Goal: Task Accomplishment & Management: Use online tool/utility

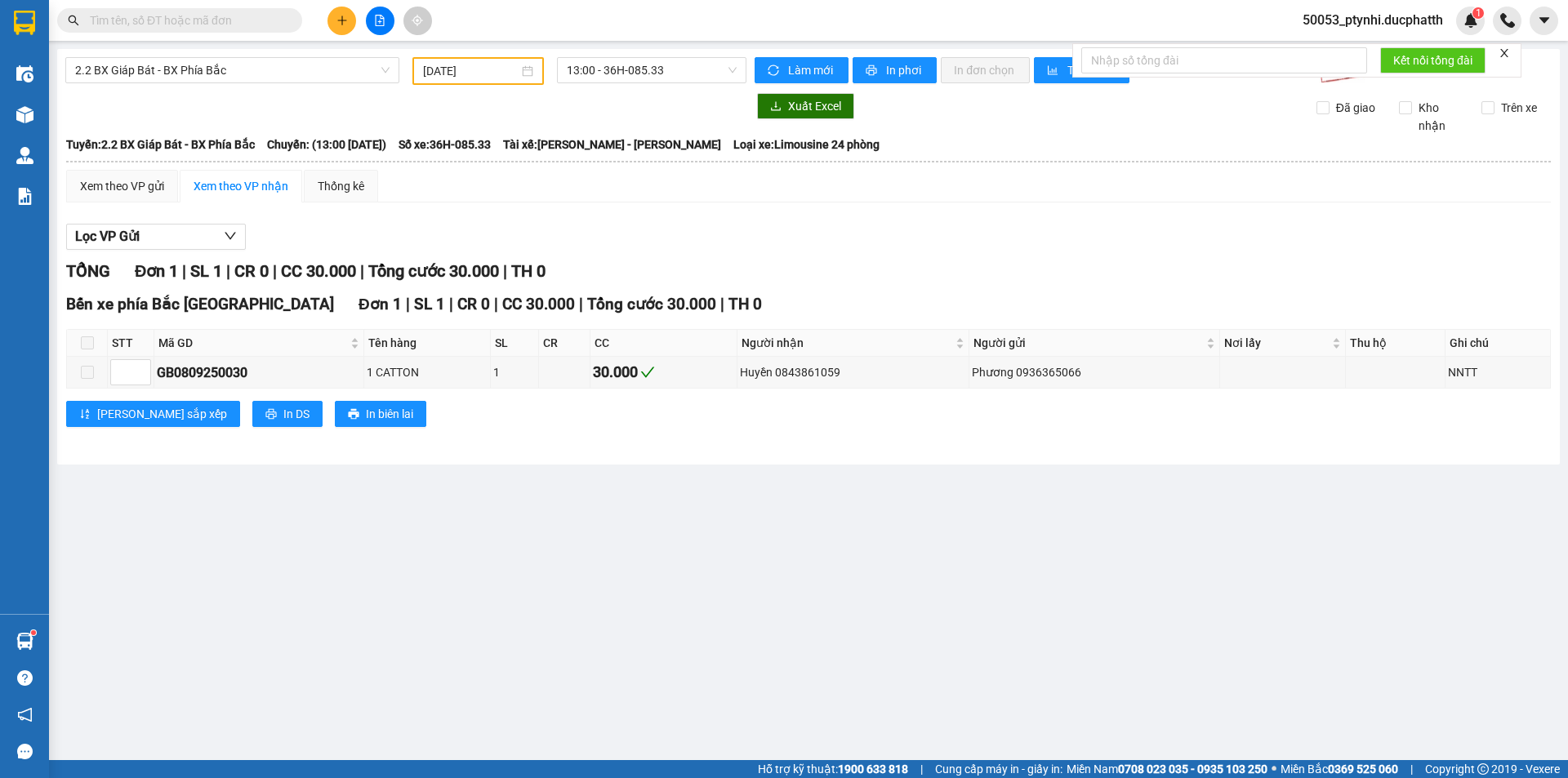
click at [385, 20] on button at bounding box center [379, 21] width 28 height 28
click at [463, 70] on input "[DATE]" at bounding box center [471, 71] width 96 height 18
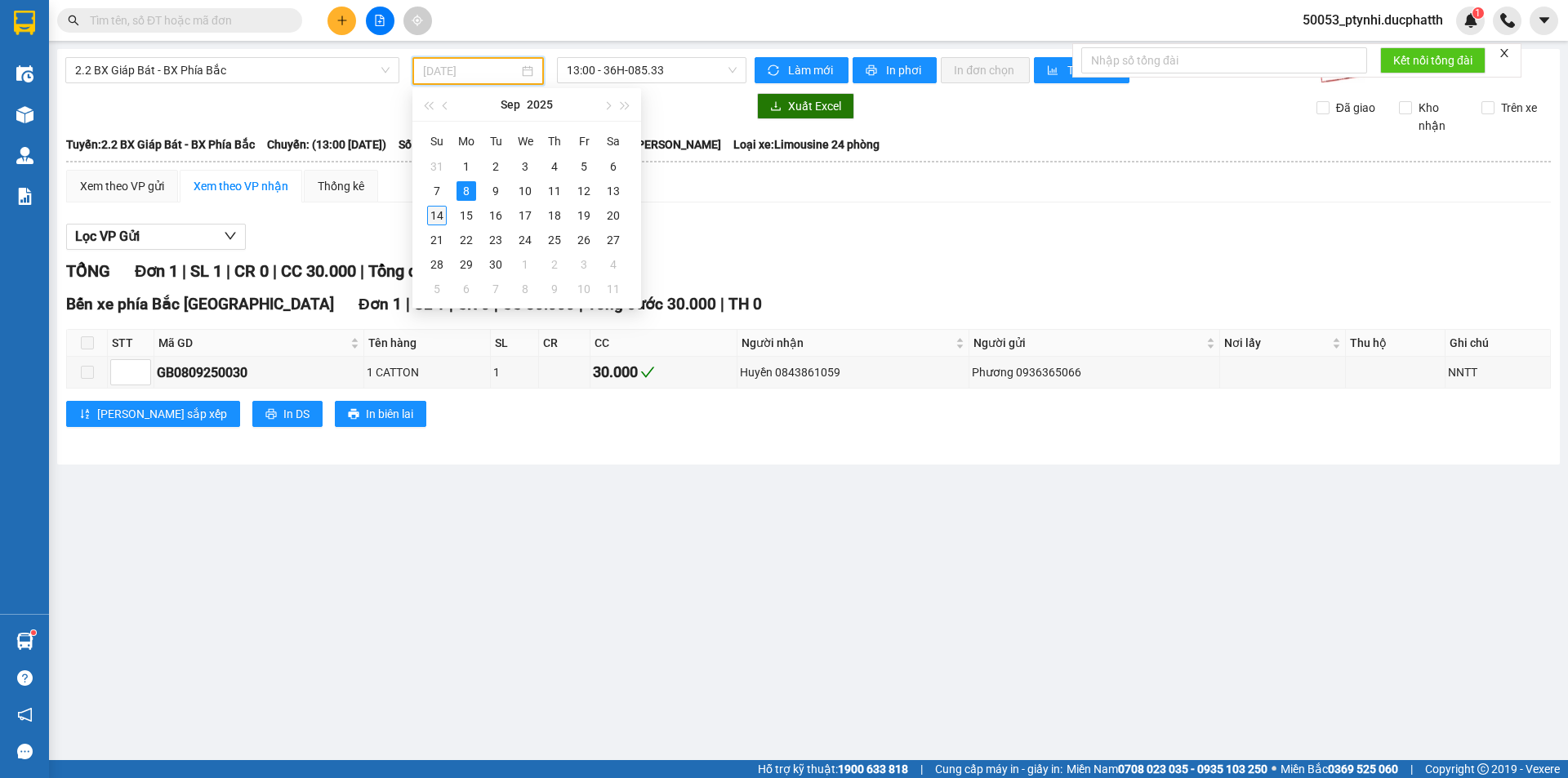
click at [431, 210] on div "14" at bounding box center [437, 215] width 20 height 20
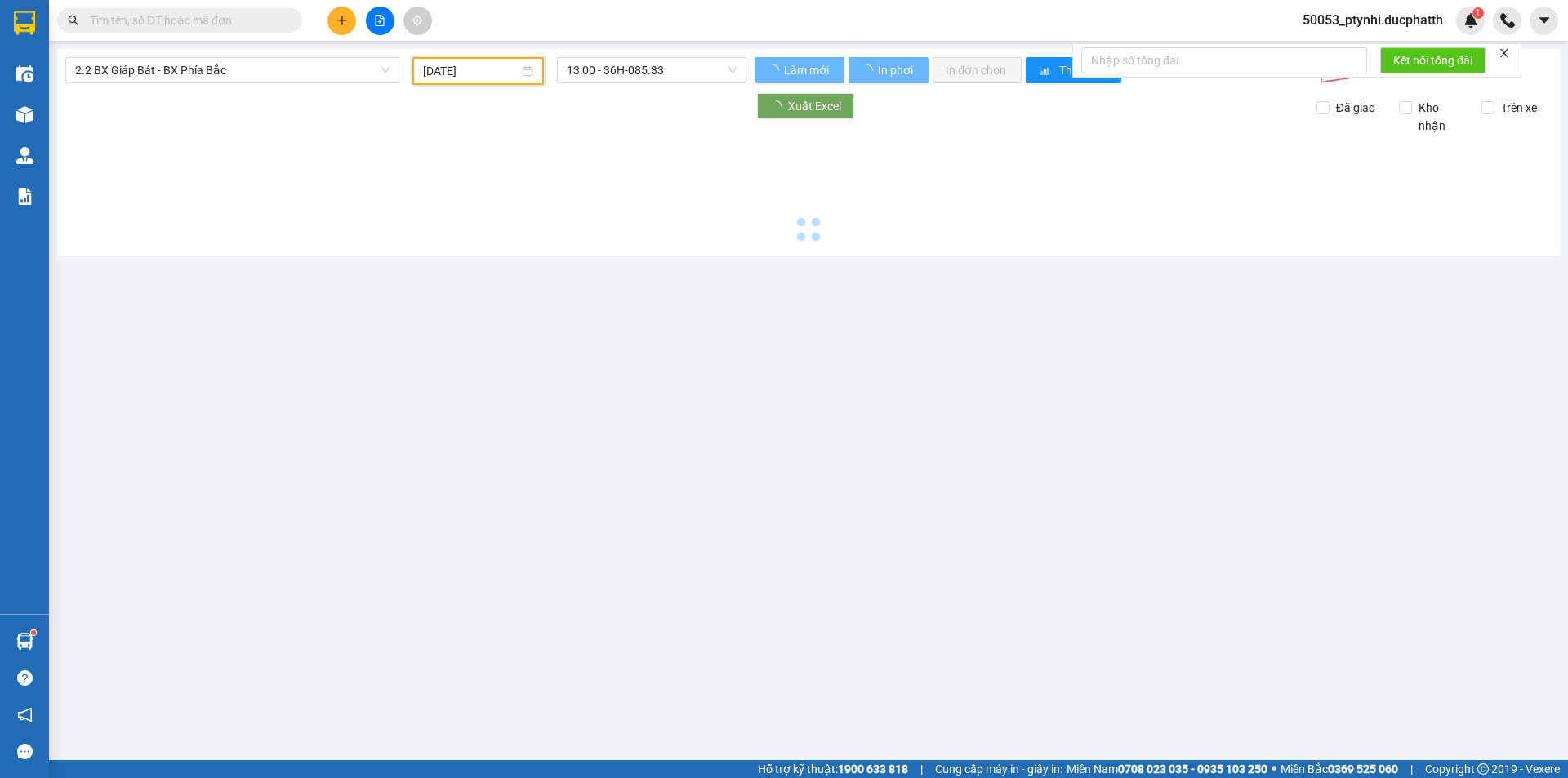
type input "[DATE]"
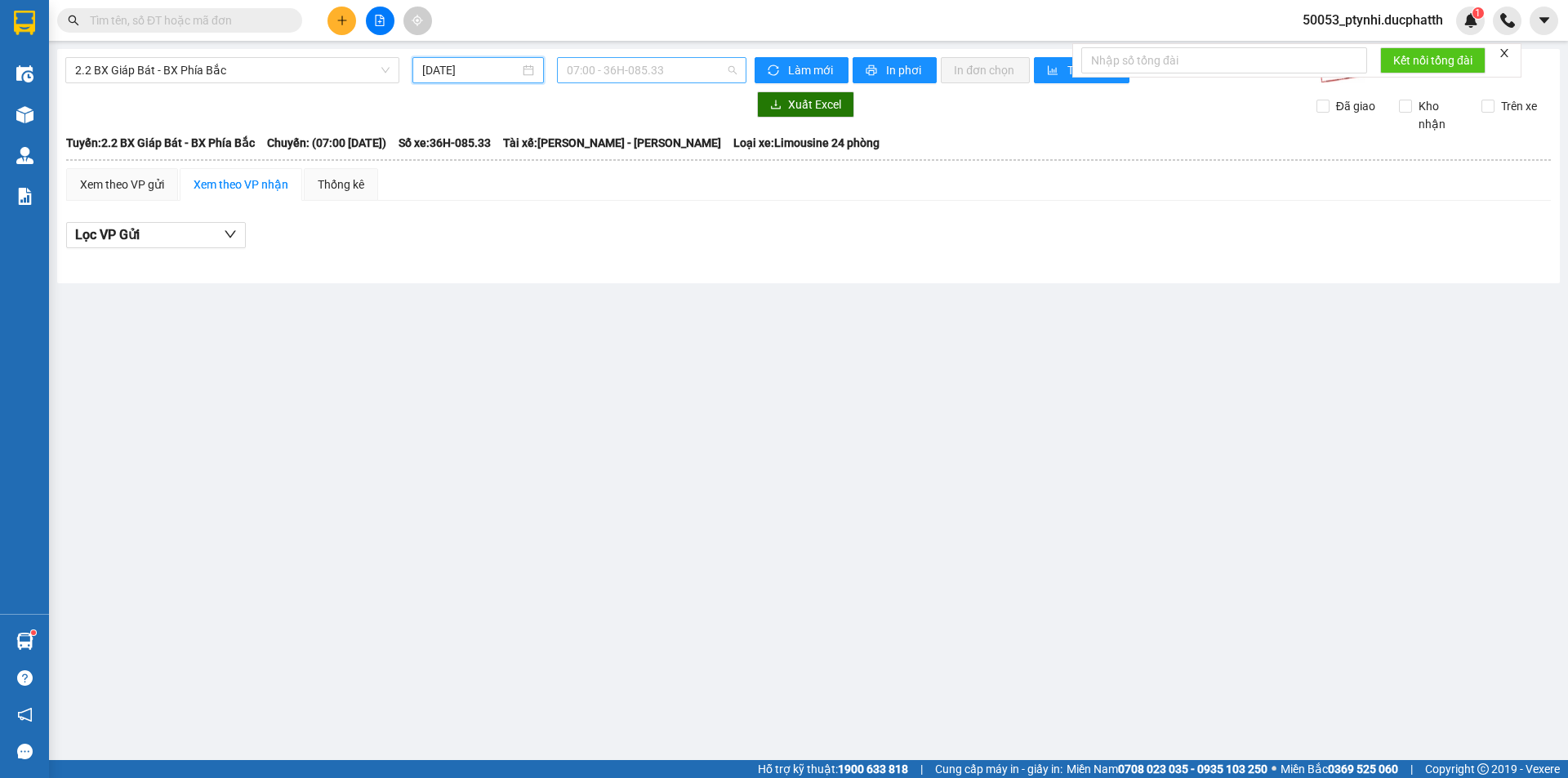
click at [609, 68] on span "07:00 - 36H-085.33" at bounding box center [651, 70] width 169 height 25
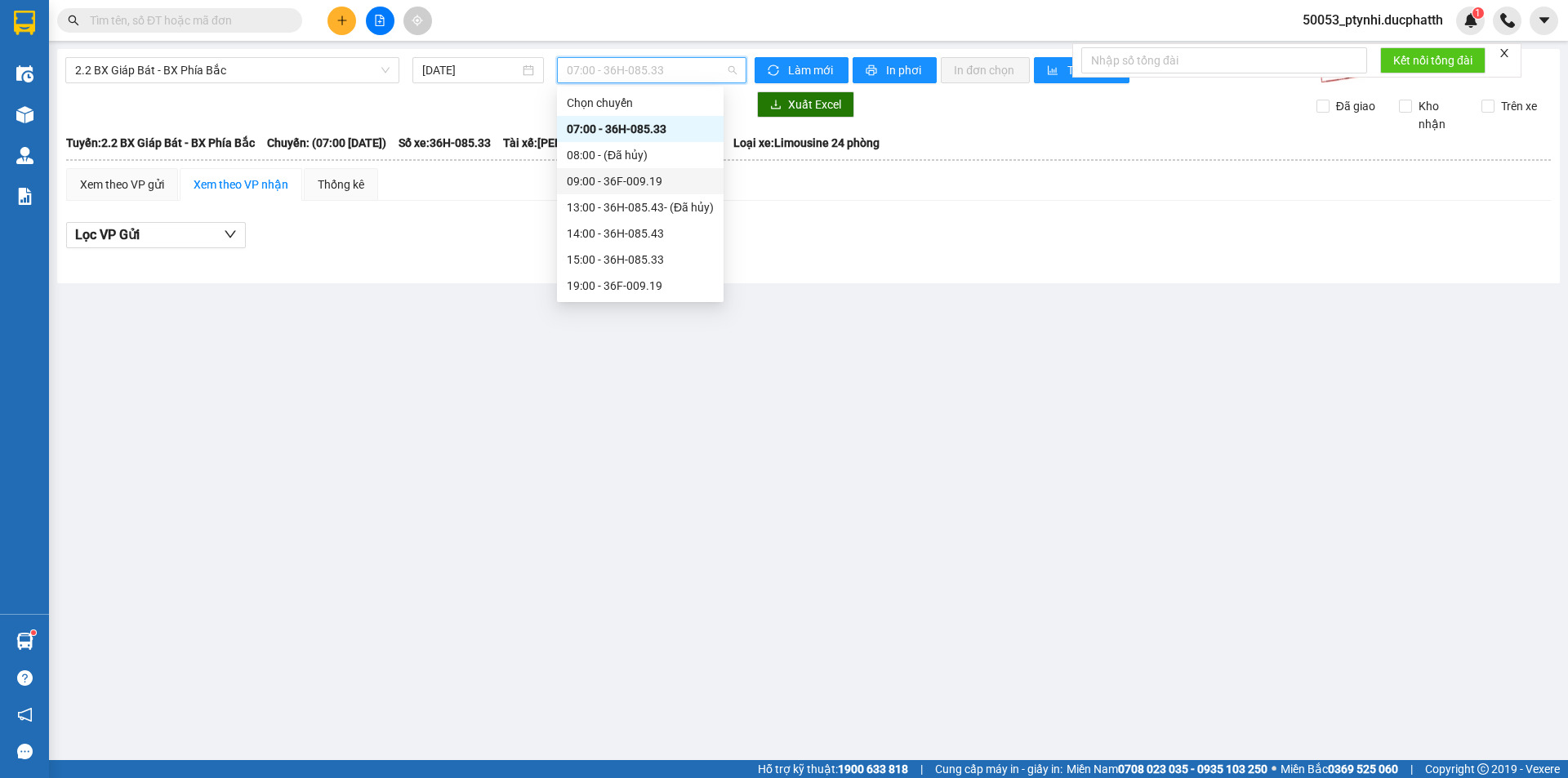
click at [653, 177] on div "09:00 - 36F-009.19" at bounding box center [640, 181] width 147 height 18
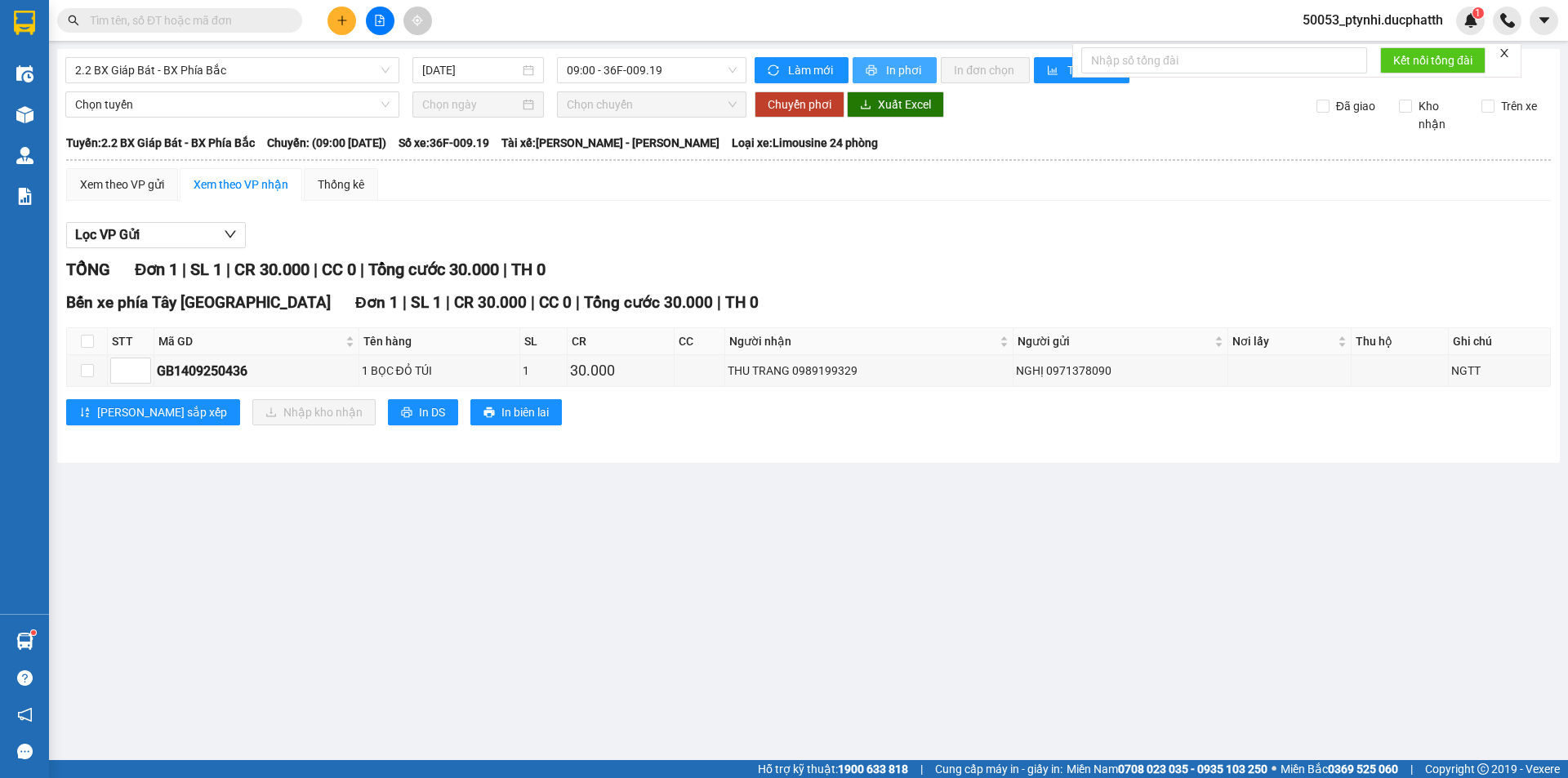
click at [882, 77] on button "In phơi" at bounding box center [894, 70] width 84 height 27
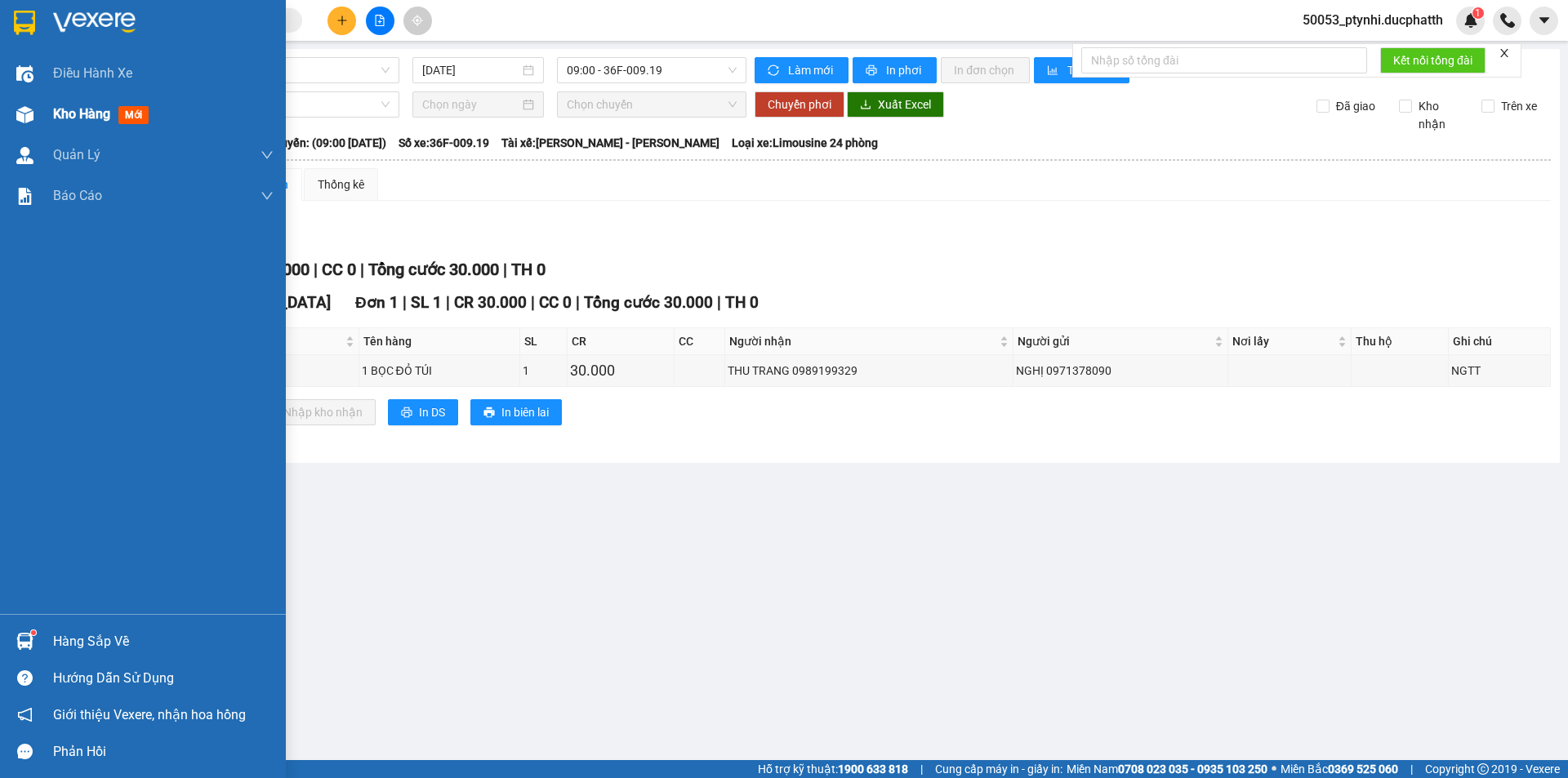
click at [58, 117] on span "Kho hàng" at bounding box center [81, 114] width 57 height 15
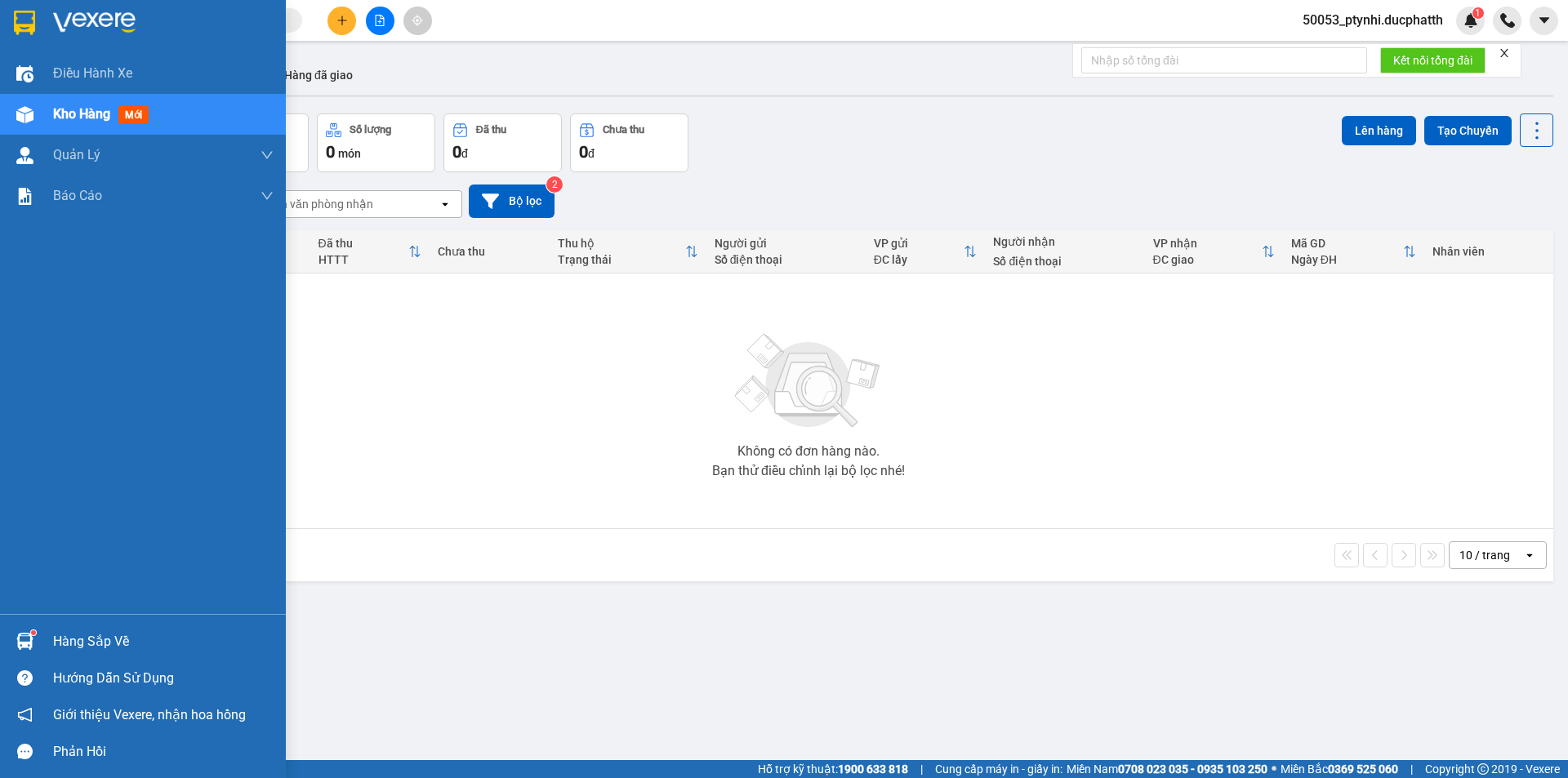
drag, startPoint x: 27, startPoint y: 651, endPoint x: 58, endPoint y: 644, distance: 31.8
click at [21, 627] on div at bounding box center [24, 641] width 28 height 28
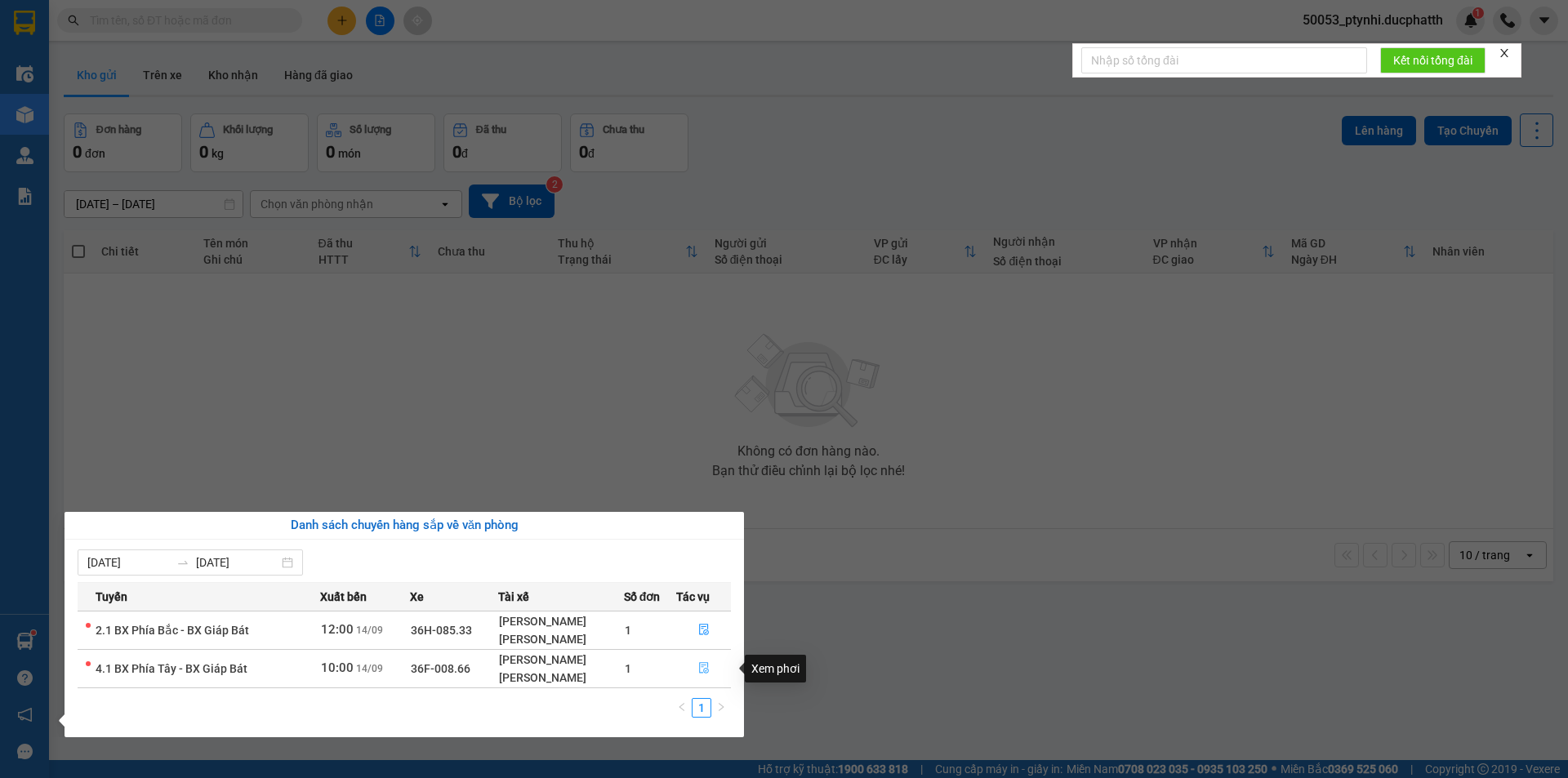
click at [704, 676] on button "button" at bounding box center [704, 668] width 54 height 27
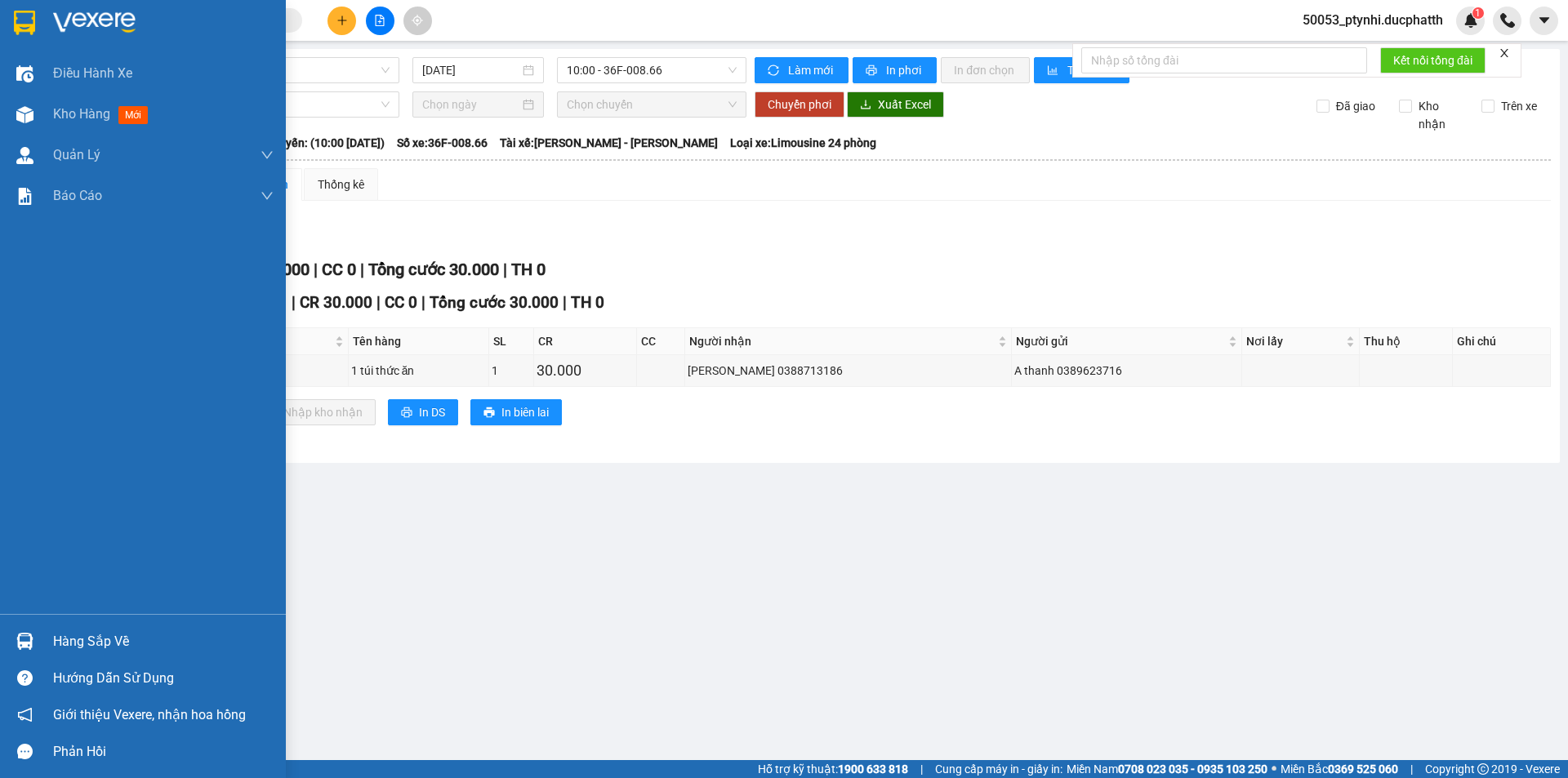
click at [71, 632] on div "Hàng sắp về" at bounding box center [163, 642] width 221 height 25
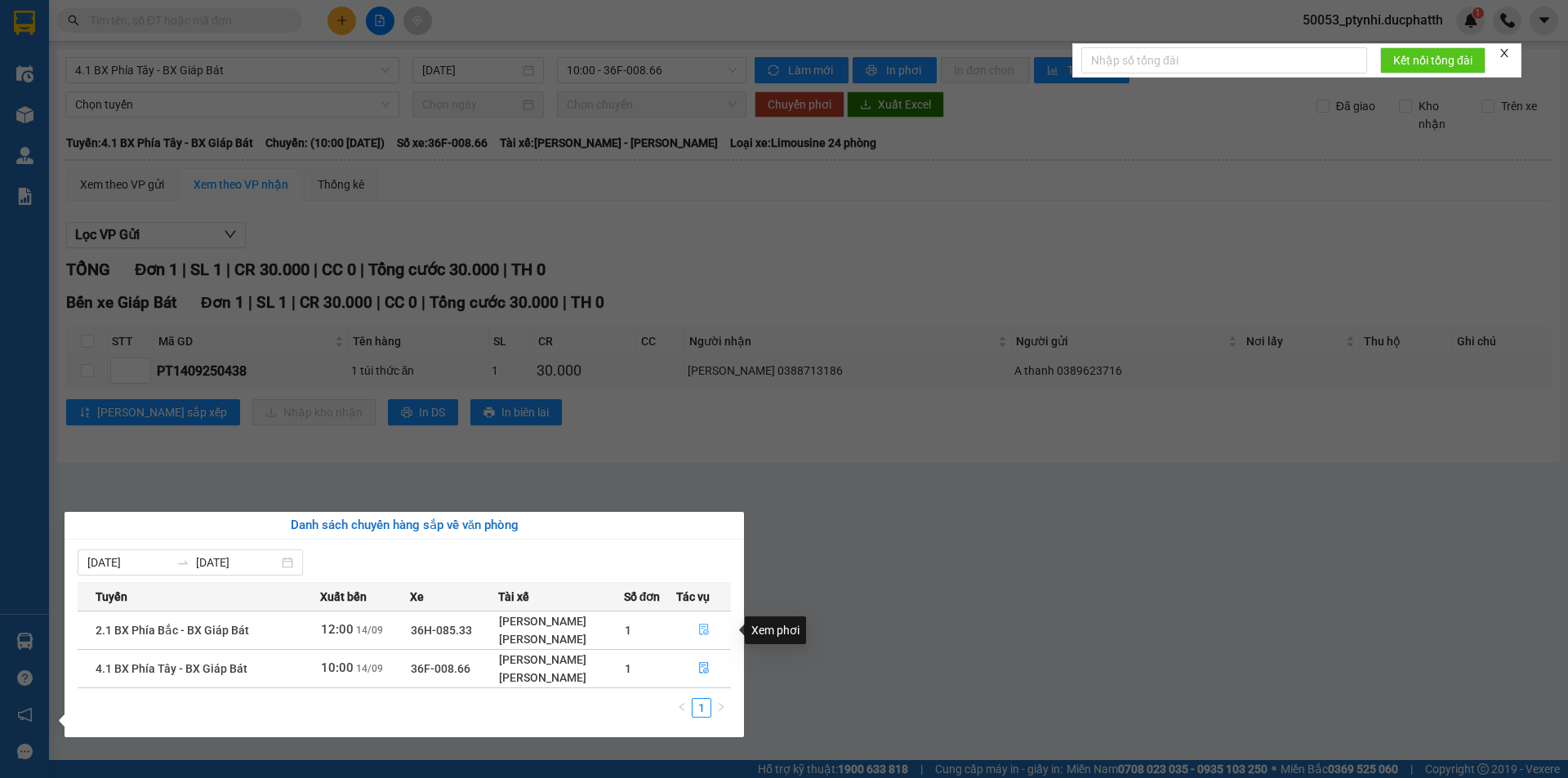
click at [711, 631] on button "button" at bounding box center [704, 630] width 54 height 27
